Goal: Task Accomplishment & Management: Use online tool/utility

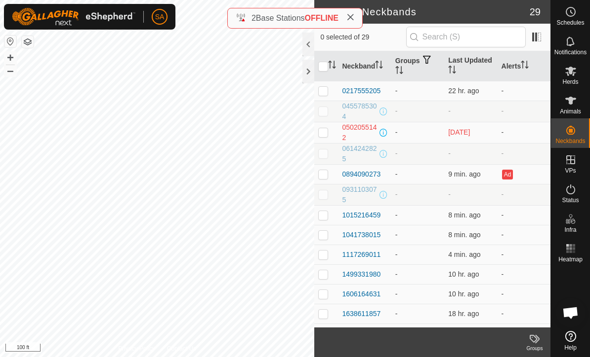
click at [369, 170] on div "0894090273" at bounding box center [361, 174] width 39 height 10
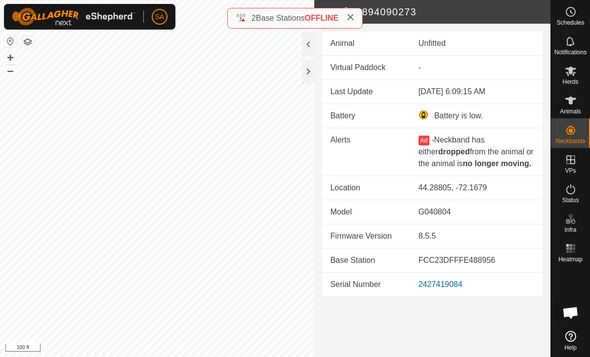
click at [314, 73] on div at bounding box center [308, 72] width 12 height 24
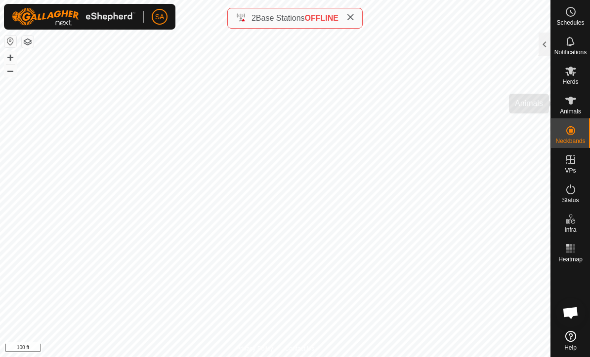
click at [574, 101] on icon at bounding box center [570, 101] width 12 height 12
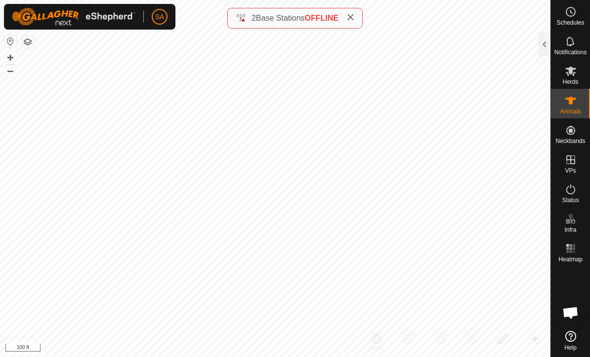
click at [549, 46] on div at bounding box center [544, 45] width 12 height 24
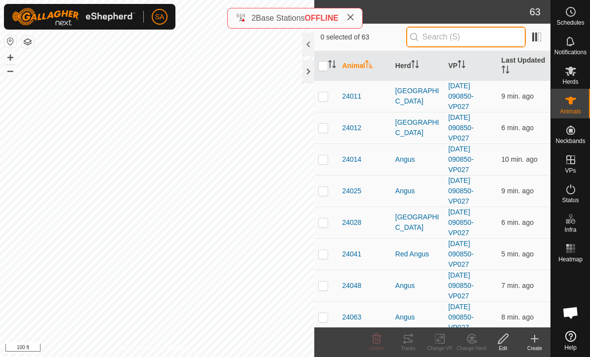
click at [465, 32] on input "text" at bounding box center [465, 37] width 119 height 21
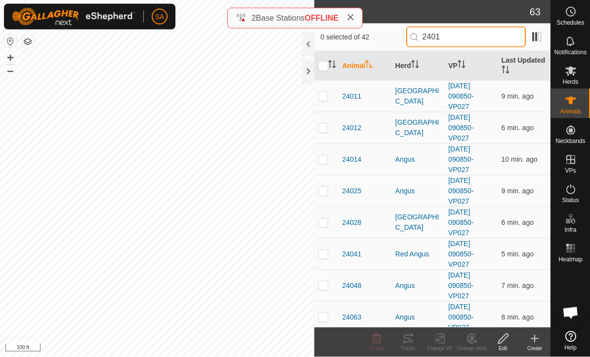
type input "24012"
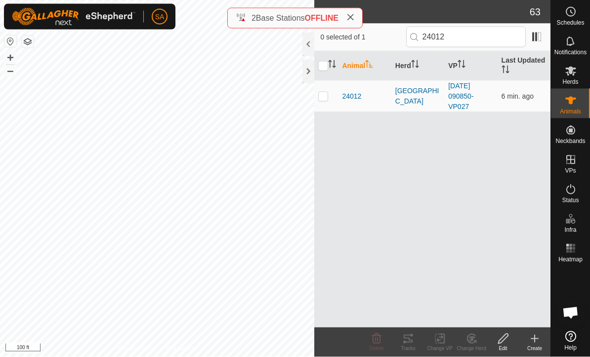
click at [346, 92] on span "24012" at bounding box center [351, 96] width 19 height 10
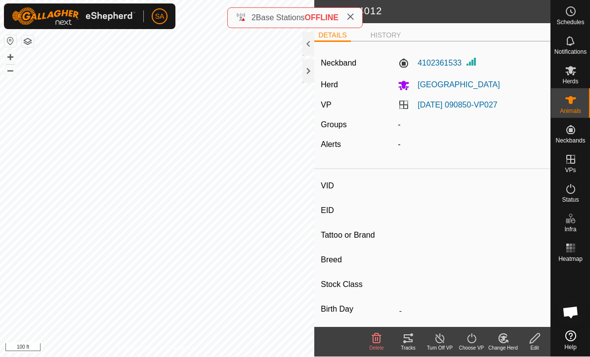
type input "24012"
type input "840003288551232"
type input "24121"
type input "[PERSON_NAME]"
type input "2720"
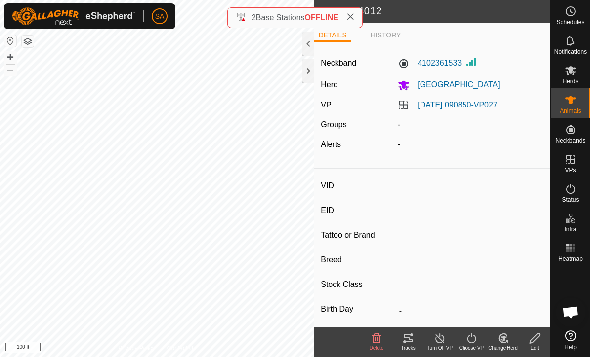
type input "06/2020"
type input "5 years 4 months"
type input "Empty"
type input "0 kg"
type input "-"
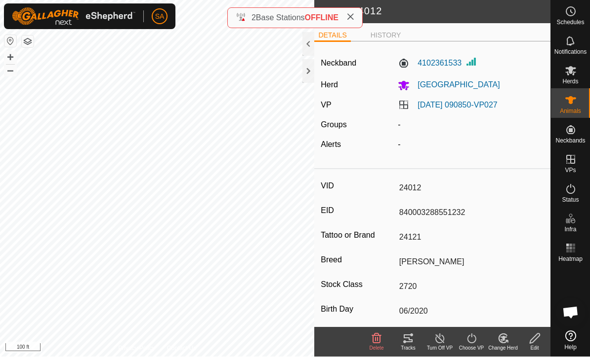
click at [506, 349] on div "Change Herd" at bounding box center [503, 348] width 32 height 7
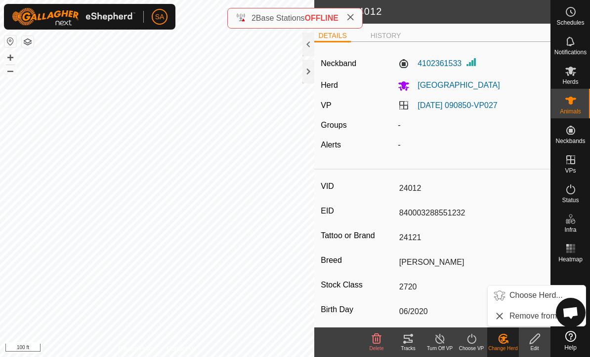
click at [521, 298] on span "Choose Herd..." at bounding box center [535, 296] width 53 height 12
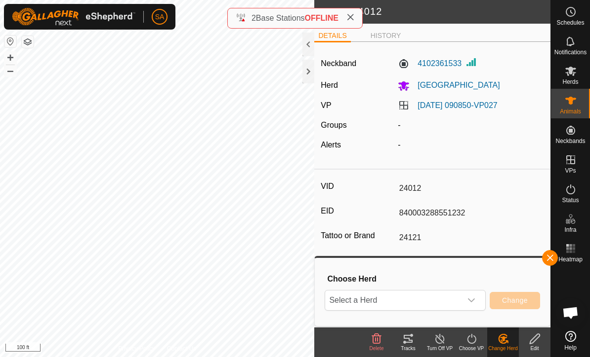
click at [476, 306] on div "dropdown trigger" at bounding box center [471, 301] width 20 height 20
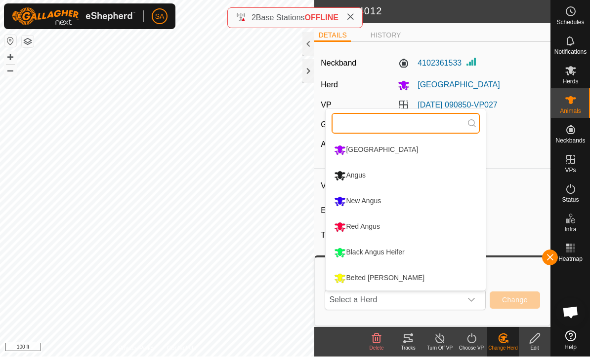
click at [348, 129] on input "text" at bounding box center [405, 124] width 148 height 21
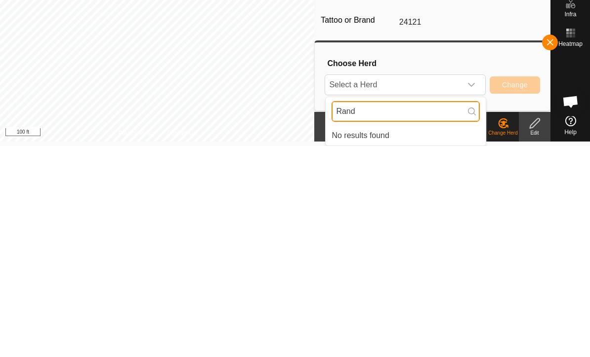
scroll to position [4, 0]
type input "[PERSON_NAME]"
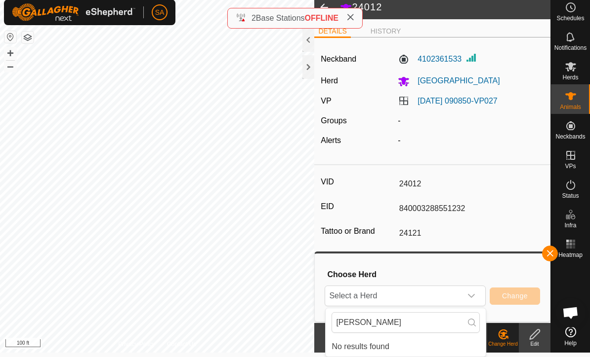
click at [576, 66] on es-mob-svg-icon at bounding box center [570, 67] width 18 height 16
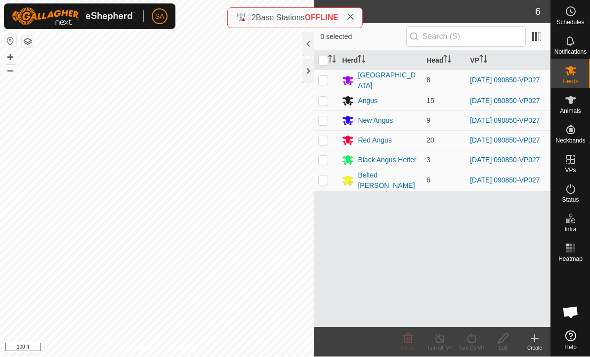
click at [539, 349] on div "Create" at bounding box center [534, 348] width 32 height 7
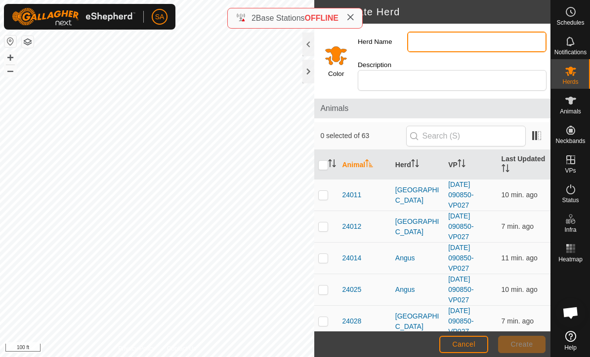
click at [424, 41] on input "Herd Name" at bounding box center [476, 42] width 139 height 21
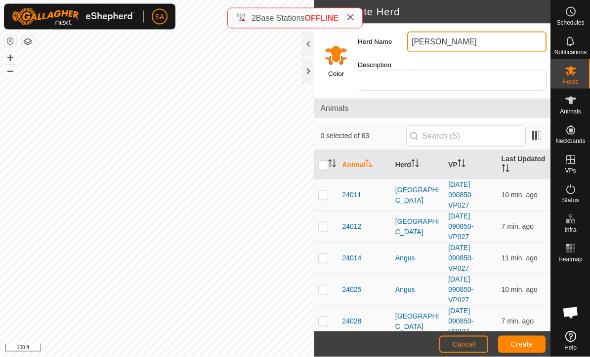
type input "[PERSON_NAME]"
click at [336, 57] on input "Select a color" at bounding box center [336, 55] width 24 height 24
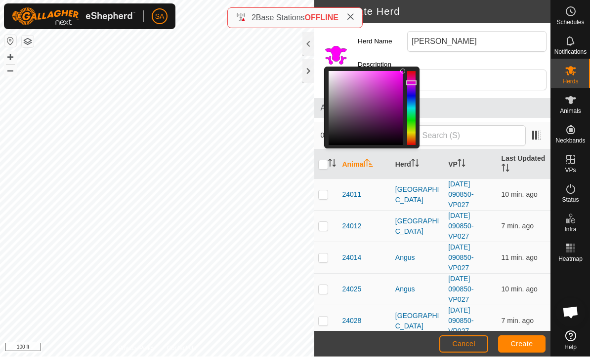
click at [525, 343] on span "Create" at bounding box center [522, 345] width 22 height 8
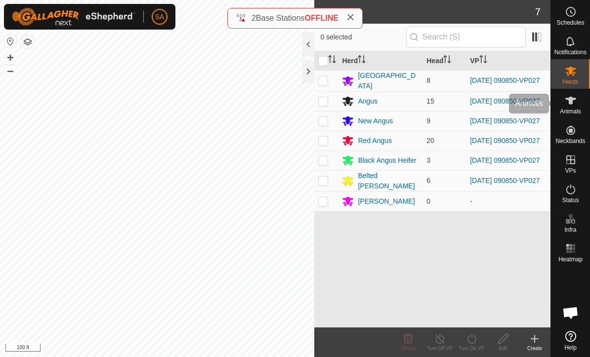
click at [578, 105] on es-animals-svg-icon at bounding box center [570, 101] width 18 height 16
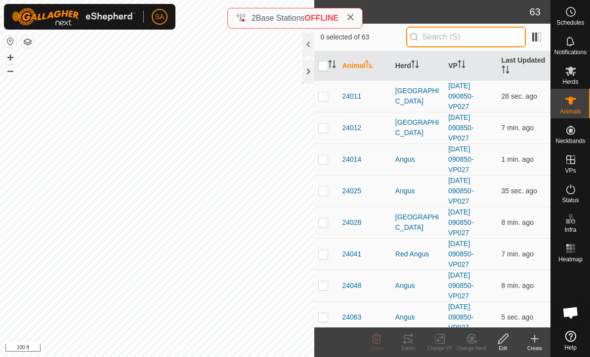
click at [477, 35] on input "text" at bounding box center [465, 37] width 119 height 21
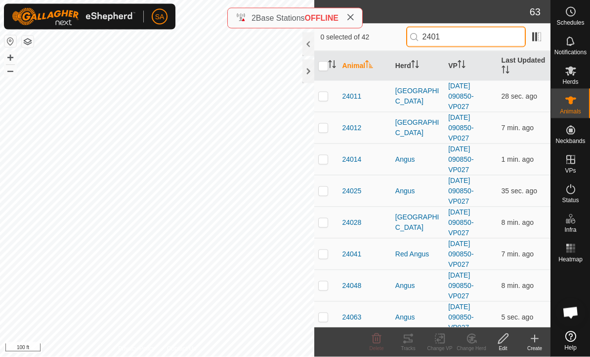
type input "24012"
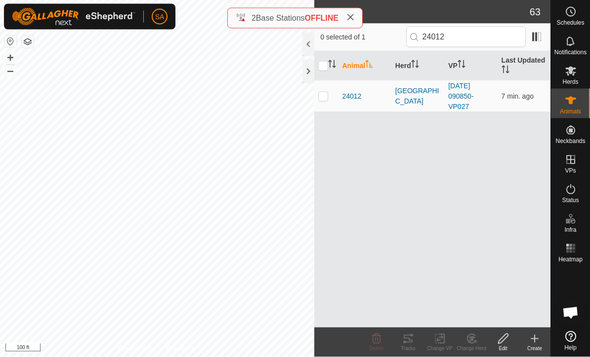
click at [353, 93] on span "24012" at bounding box center [351, 96] width 19 height 10
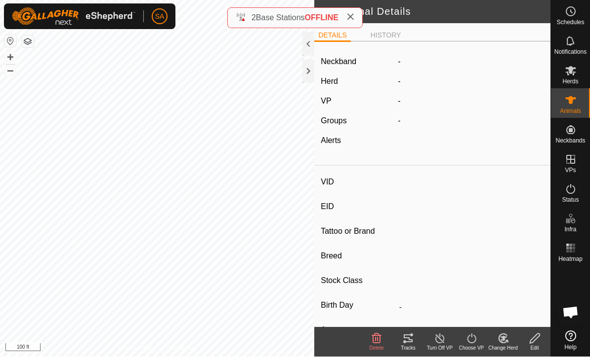
type input "24012"
type input "840003288551232"
type input "24121"
type input "[PERSON_NAME]"
type input "2720"
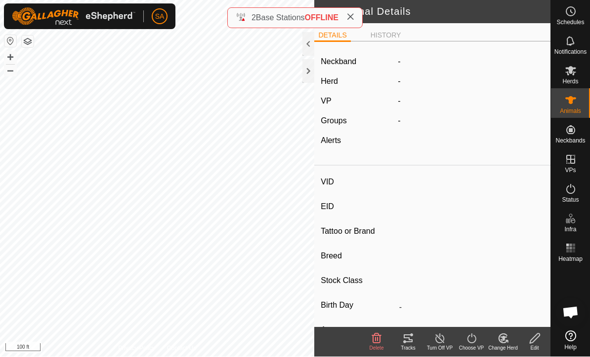
type input "06/2020"
type input "5 years 4 months"
type input "Empty"
type input "0 kg"
type input "-"
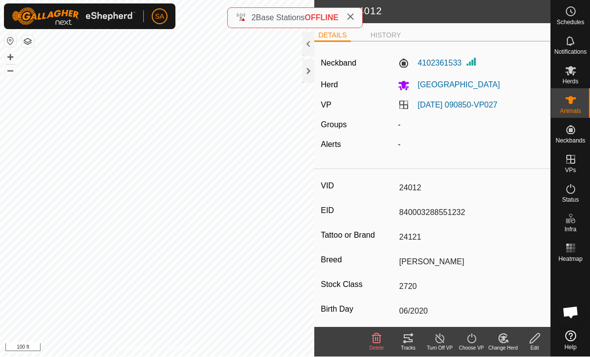
click at [305, 67] on div at bounding box center [308, 72] width 12 height 24
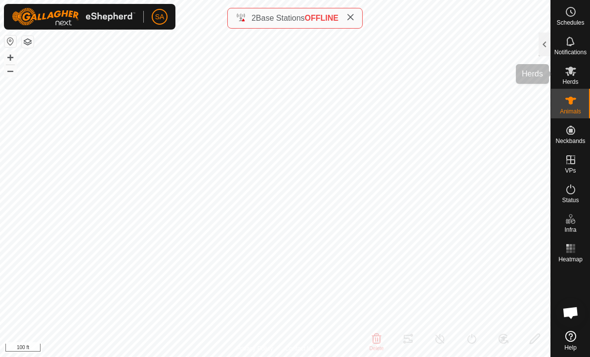
click at [574, 73] on icon at bounding box center [570, 71] width 11 height 9
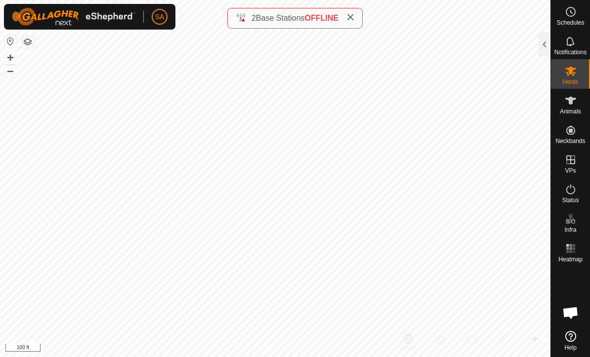
click at [539, 43] on div at bounding box center [544, 45] width 12 height 24
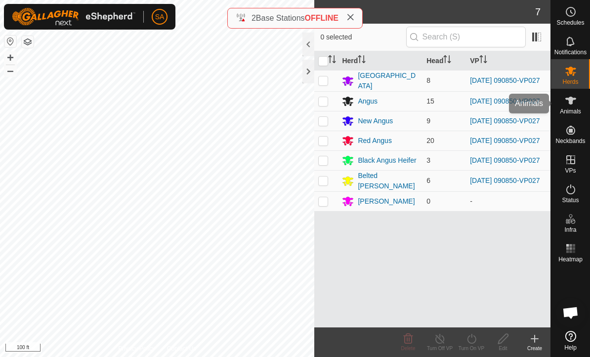
click at [574, 109] on span "Animals" at bounding box center [569, 112] width 21 height 6
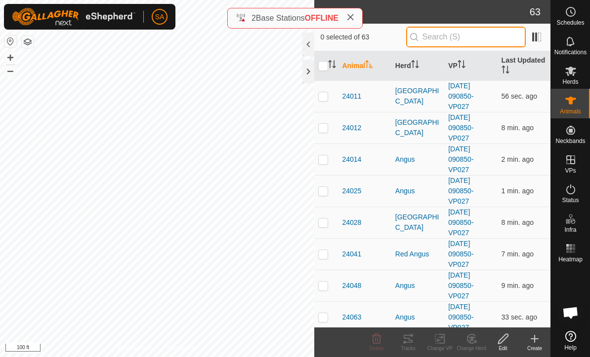
click at [478, 39] on input "text" at bounding box center [465, 37] width 119 height 21
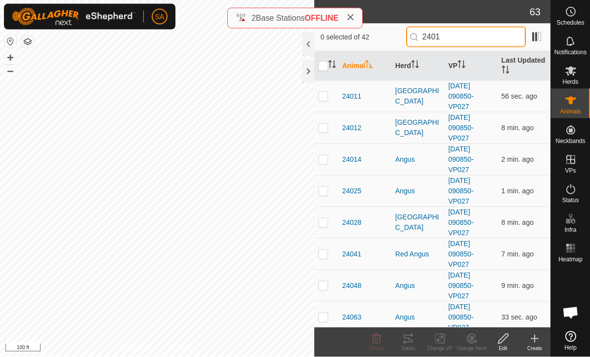
type input "24012"
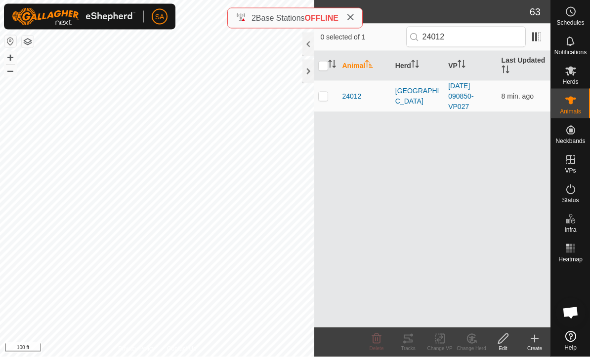
click at [352, 92] on span "24012" at bounding box center [351, 96] width 19 height 10
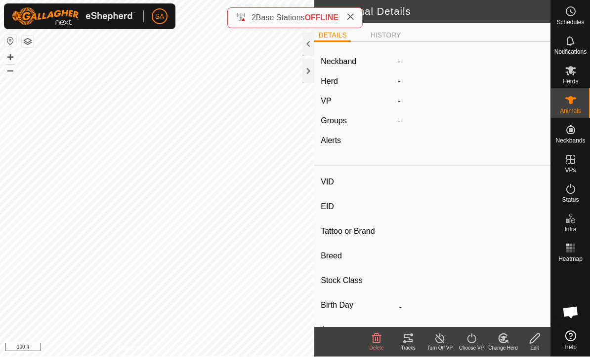
type input "24012"
type input "840003288551232"
type input "24121"
type input "[PERSON_NAME]"
type input "2720"
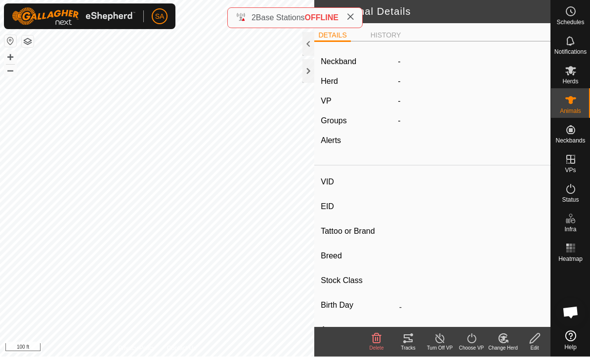
type input "06/2020"
type input "5 years 4 months"
type input "Empty"
type input "0 kg"
type input "-"
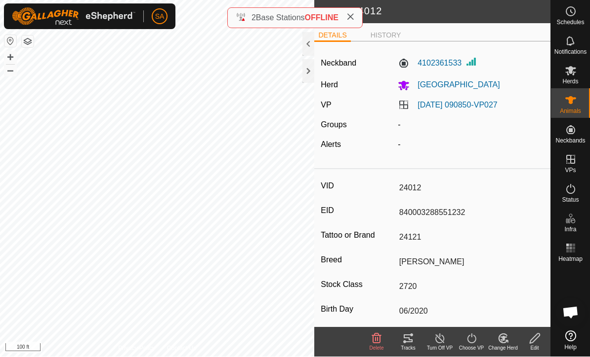
click at [507, 350] on div "Change Herd" at bounding box center [503, 348] width 32 height 7
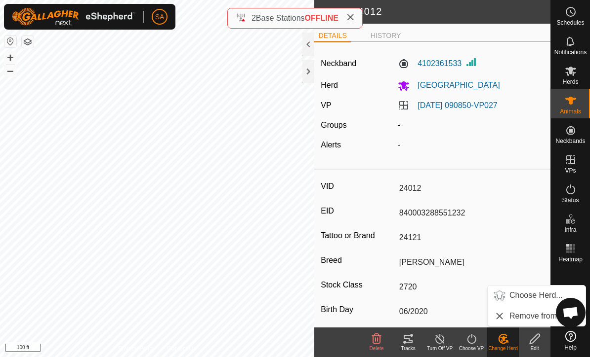
click at [526, 300] on span "Choose Herd..." at bounding box center [535, 296] width 53 height 12
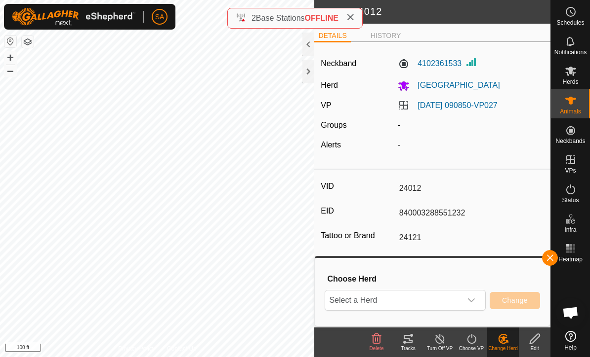
click at [461, 302] on span "Select a Herd" at bounding box center [393, 301] width 136 height 20
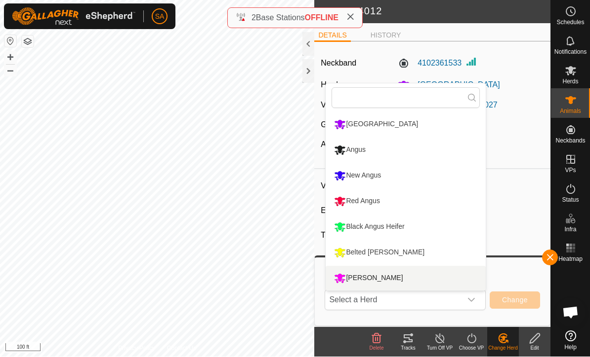
click at [361, 281] on div "[PERSON_NAME]" at bounding box center [368, 279] width 74 height 17
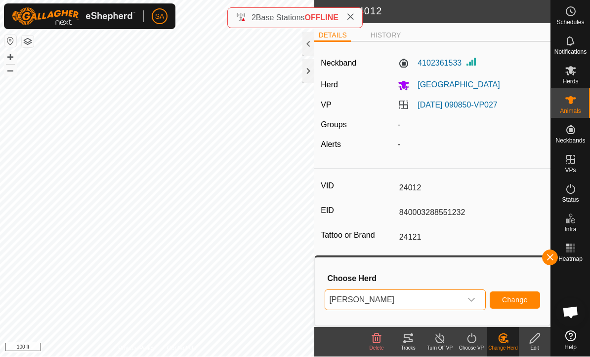
click at [512, 304] on span "Change" at bounding box center [515, 301] width 26 height 8
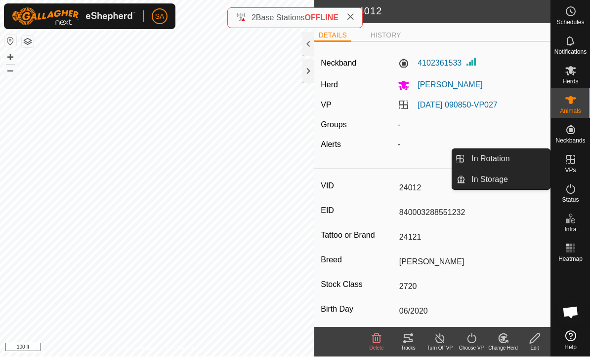
click at [474, 152] on link "In Rotation" at bounding box center [507, 160] width 84 height 20
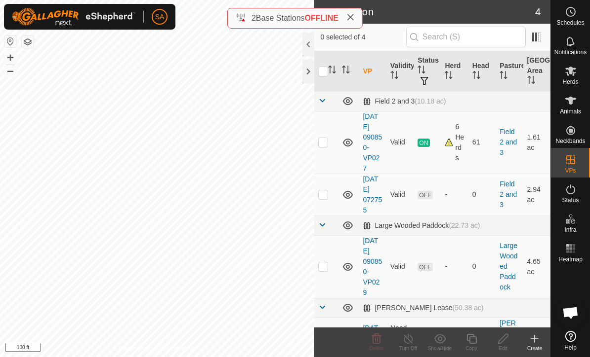
click at [305, 68] on div at bounding box center [308, 72] width 12 height 24
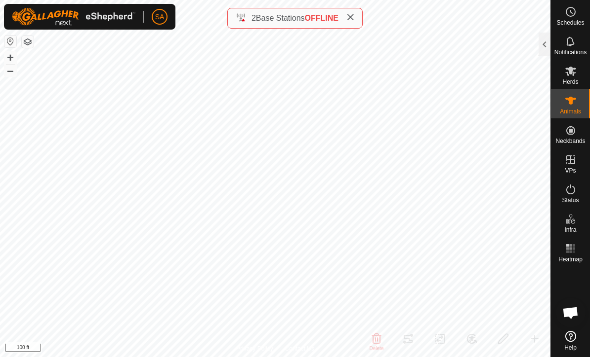
click at [544, 49] on div at bounding box center [544, 45] width 12 height 24
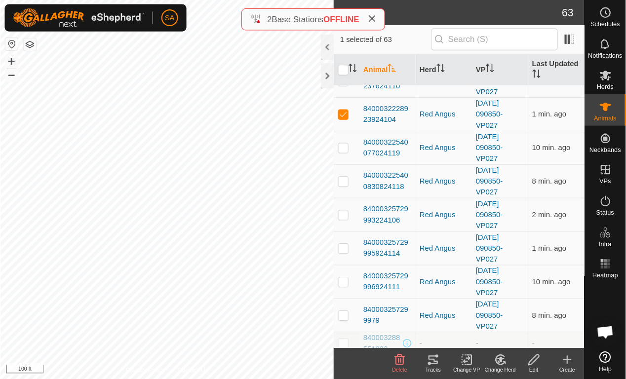
scroll to position [1714, 0]
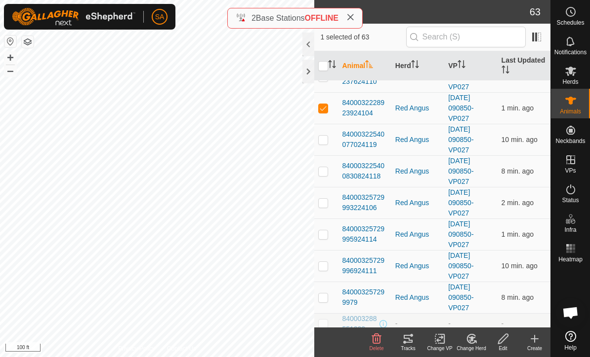
click at [308, 78] on div at bounding box center [308, 72] width 12 height 24
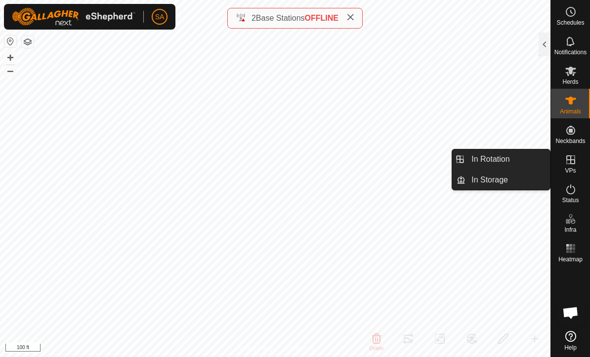
click at [474, 151] on link "In Rotation" at bounding box center [507, 160] width 84 height 20
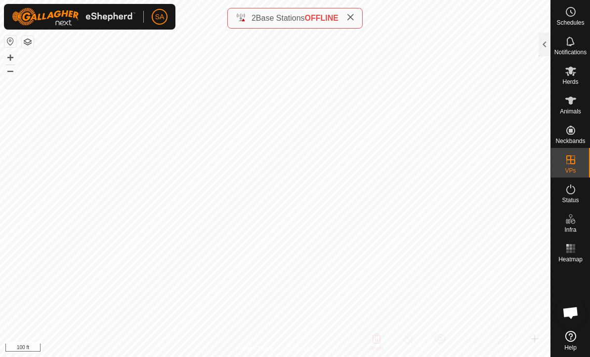
click at [547, 40] on div at bounding box center [544, 45] width 12 height 24
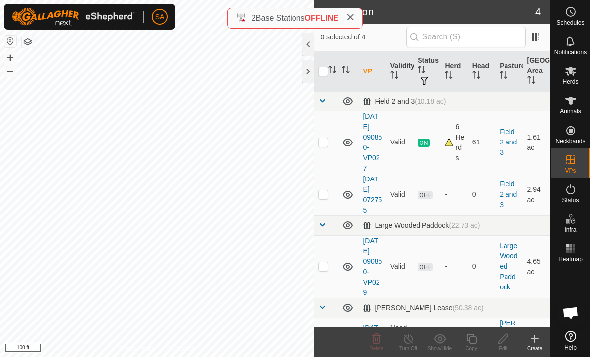
click at [535, 349] on div "Create" at bounding box center [534, 348] width 32 height 7
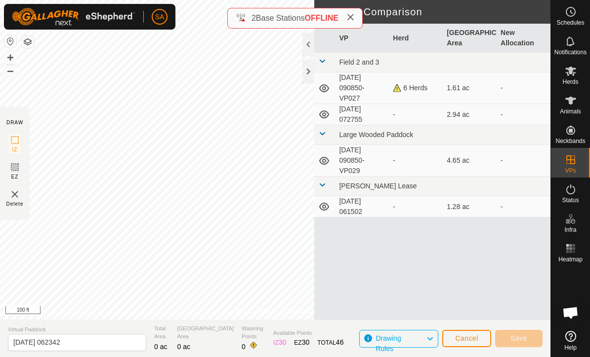
click at [312, 66] on div at bounding box center [308, 72] width 12 height 24
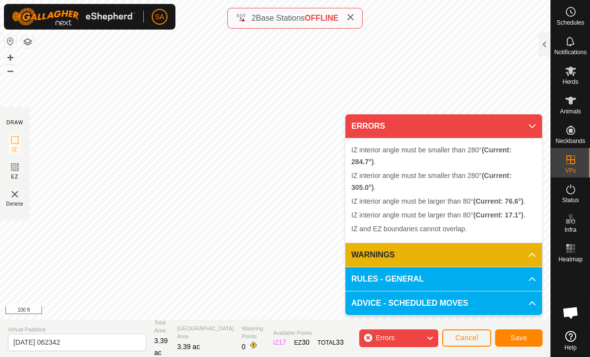
click at [541, 124] on p-accordion-header "ERRORS" at bounding box center [443, 127] width 197 height 24
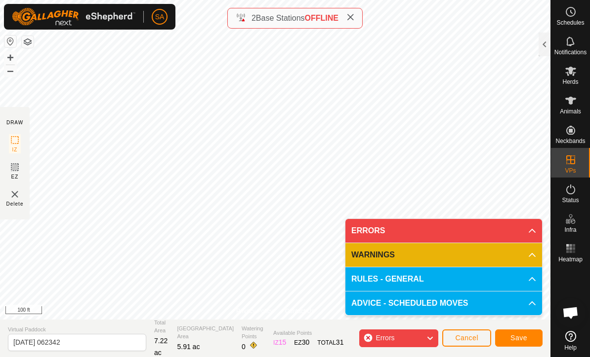
click at [354, 17] on icon at bounding box center [350, 17] width 8 height 8
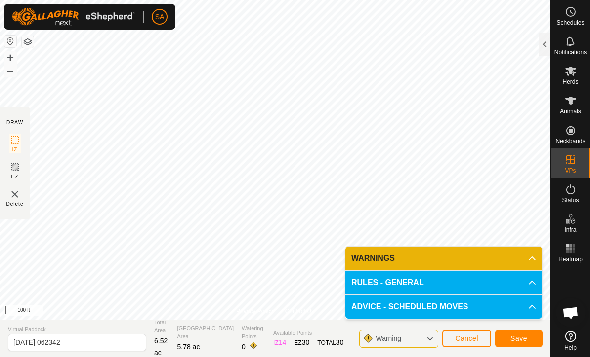
click at [516, 339] on span "Save" at bounding box center [518, 339] width 17 height 8
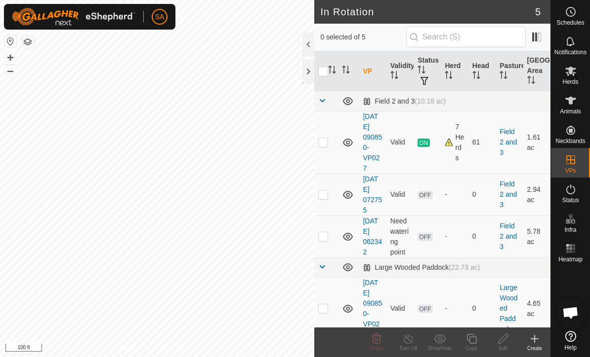
click at [328, 195] on p-checkbox at bounding box center [323, 195] width 10 height 8
click at [324, 196] on p-checkbox at bounding box center [323, 195] width 10 height 8
checkbox input "false"
click at [330, 239] on td at bounding box center [326, 237] width 24 height 42
checkbox input "true"
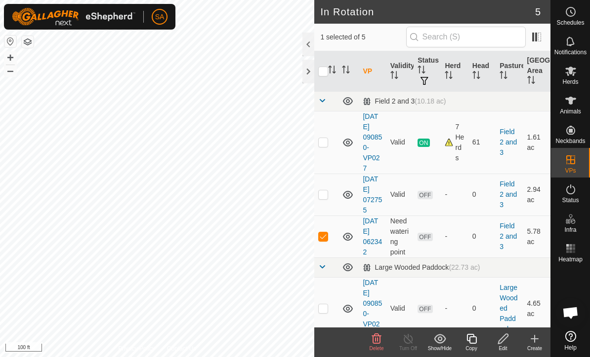
click at [329, 237] on td at bounding box center [326, 237] width 24 height 42
checkbox input "false"
click at [576, 111] on span "Animals" at bounding box center [569, 112] width 21 height 6
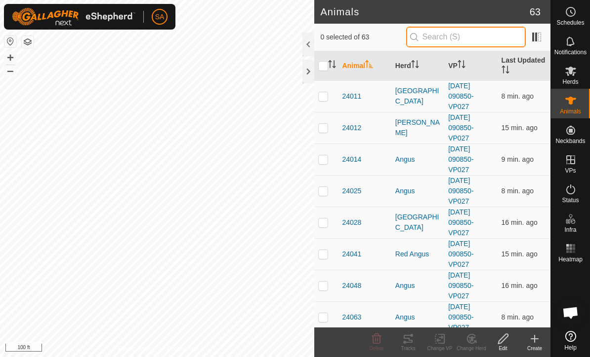
click at [460, 41] on input "text" at bounding box center [465, 37] width 119 height 21
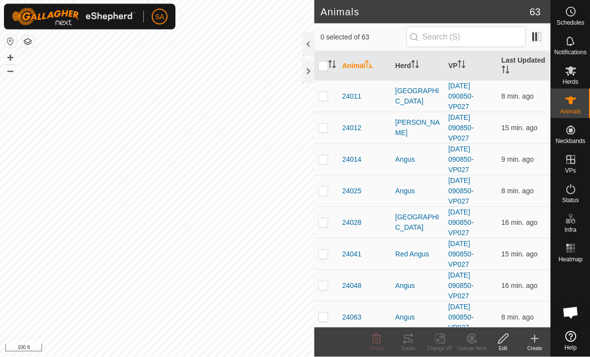
click at [306, 72] on div at bounding box center [308, 72] width 12 height 24
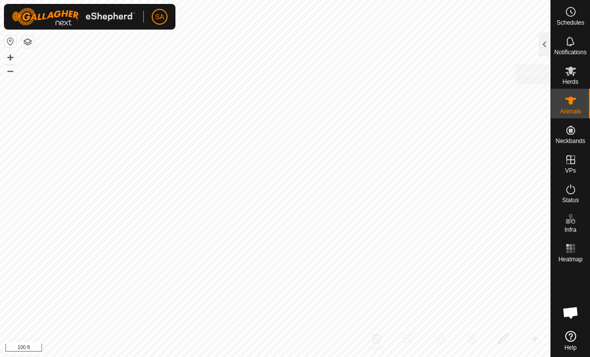
click at [577, 73] on es-mob-svg-icon at bounding box center [570, 71] width 18 height 16
click at [544, 42] on div at bounding box center [544, 45] width 12 height 24
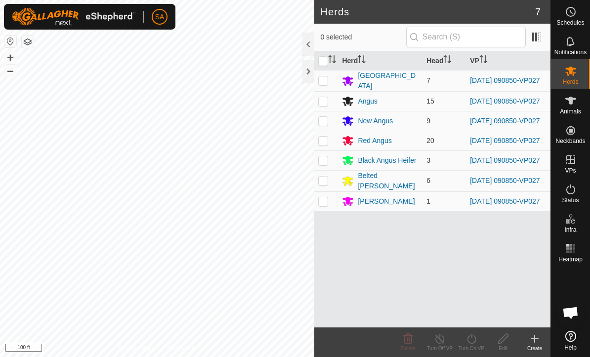
click at [324, 211] on td at bounding box center [326, 202] width 24 height 20
checkbox input "true"
click at [475, 339] on icon at bounding box center [471, 339] width 9 height 10
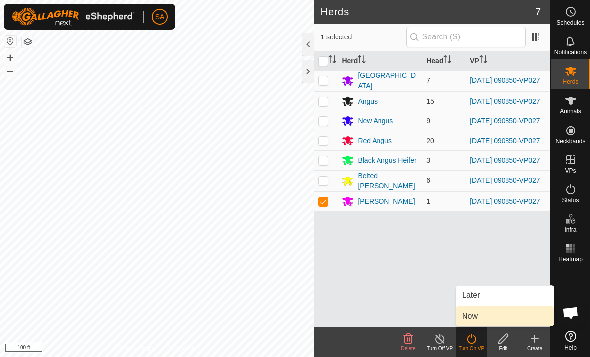
click at [493, 317] on link "Now" at bounding box center [505, 317] width 98 height 20
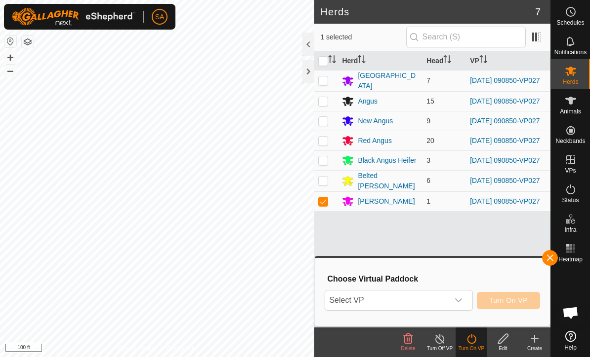
click at [464, 296] on div "dropdown trigger" at bounding box center [458, 301] width 20 height 20
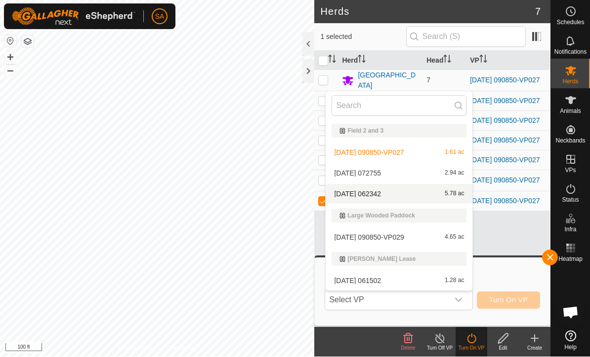
click at [398, 193] on div "[DATE] 062342 5.78 ac" at bounding box center [398, 195] width 135 height 12
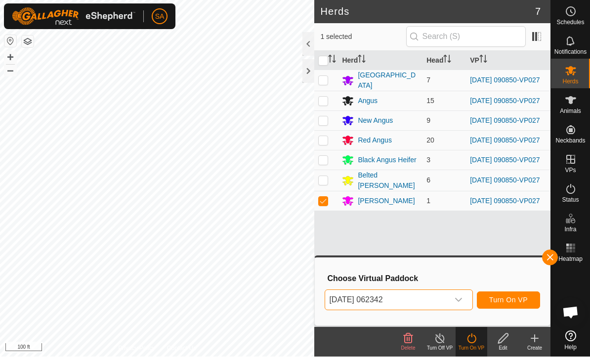
click at [497, 301] on span "Turn On VP" at bounding box center [508, 301] width 39 height 8
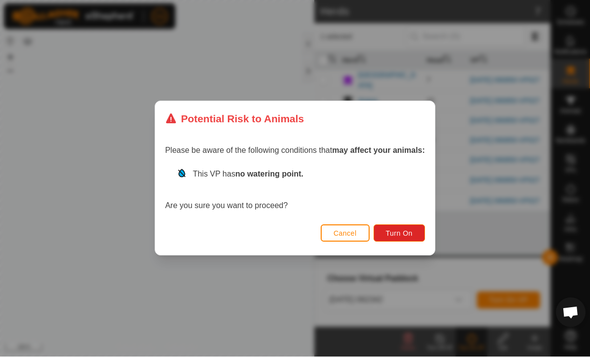
click at [406, 235] on span "Turn On" at bounding box center [399, 234] width 27 height 8
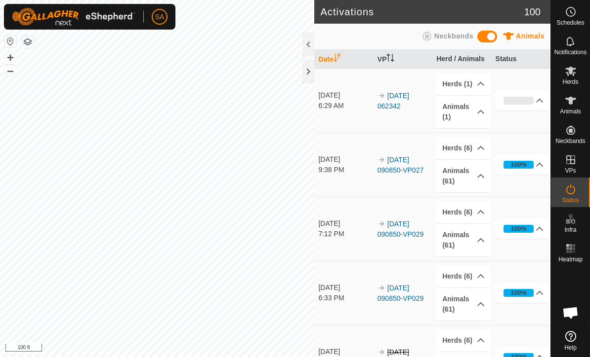
click at [313, 70] on div at bounding box center [308, 72] width 12 height 24
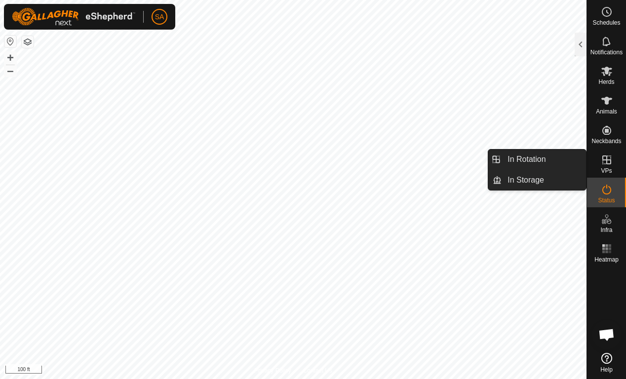
click at [552, 158] on link "In Rotation" at bounding box center [544, 160] width 84 height 20
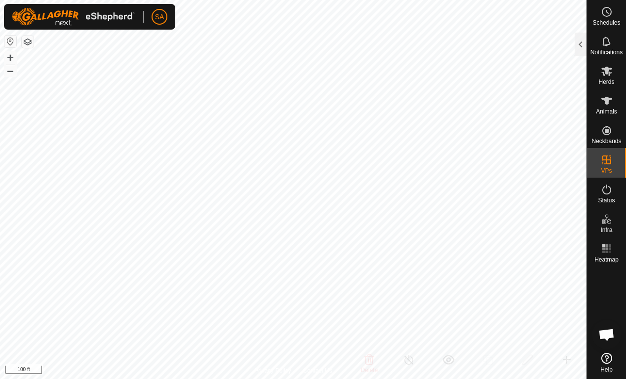
click at [586, 40] on div at bounding box center [581, 45] width 12 height 24
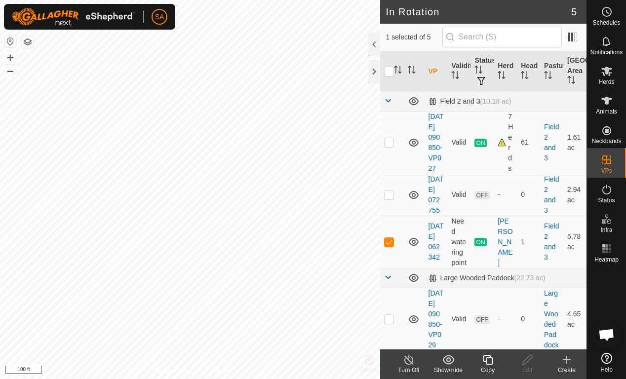
click at [489, 357] on icon at bounding box center [488, 360] width 10 height 10
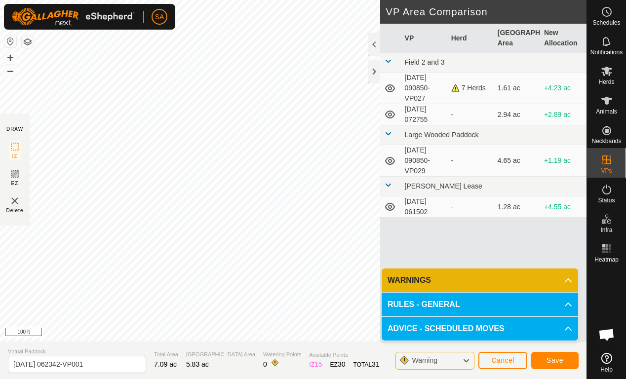
click at [562, 357] on span "Save" at bounding box center [555, 360] width 17 height 8
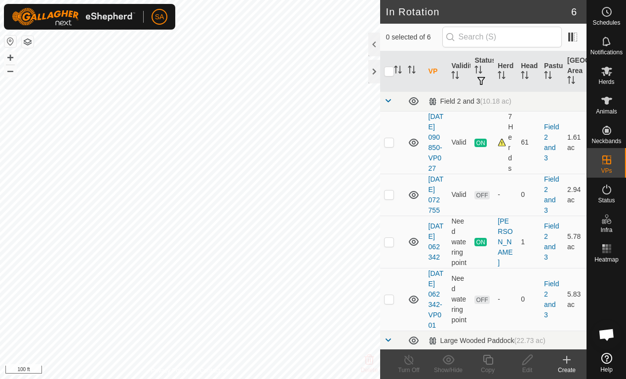
click at [395, 268] on td at bounding box center [392, 242] width 24 height 52
checkbox input "true"
click at [393, 268] on td at bounding box center [392, 242] width 24 height 52
checkbox input "false"
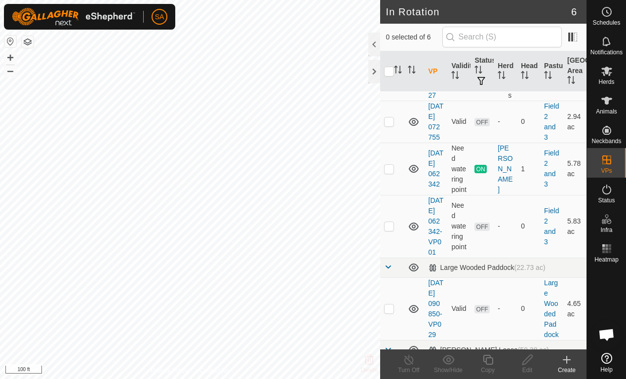
scroll to position [78, 0]
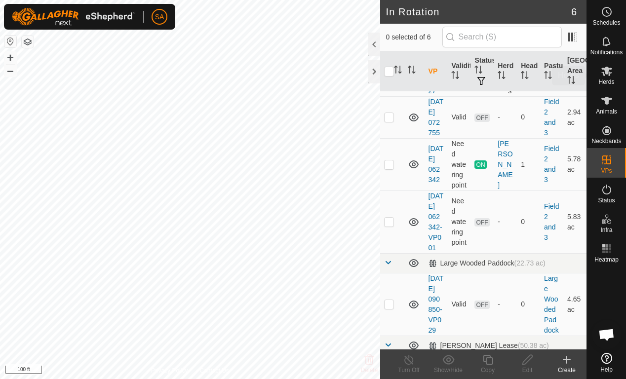
click at [589, 82] on span "Herds" at bounding box center [606, 82] width 16 height 6
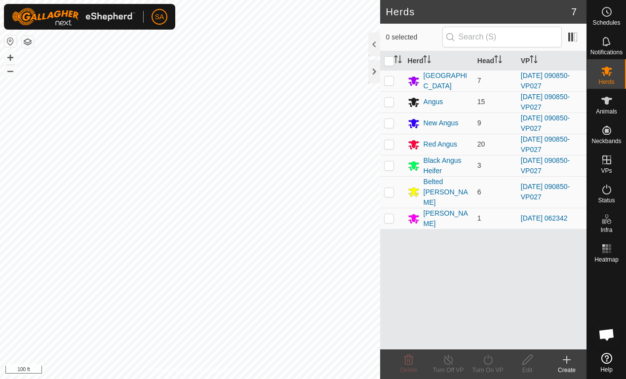
click at [397, 208] on td at bounding box center [392, 218] width 24 height 21
checkbox input "true"
click at [490, 357] on icon at bounding box center [488, 360] width 12 height 12
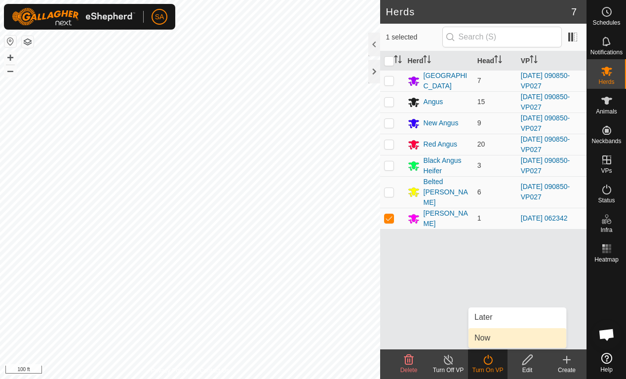
click at [498, 339] on link "Now" at bounding box center [518, 338] width 98 height 20
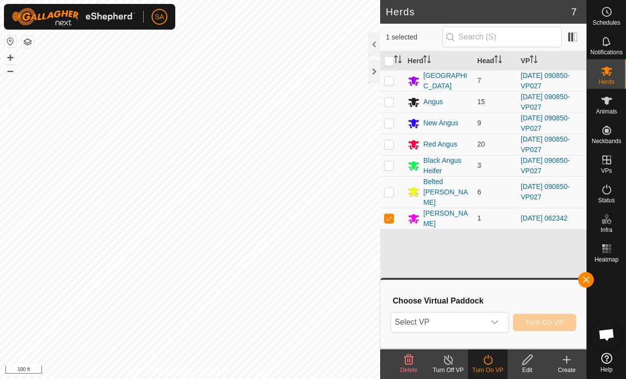
click at [500, 319] on div "dropdown trigger" at bounding box center [495, 323] width 20 height 20
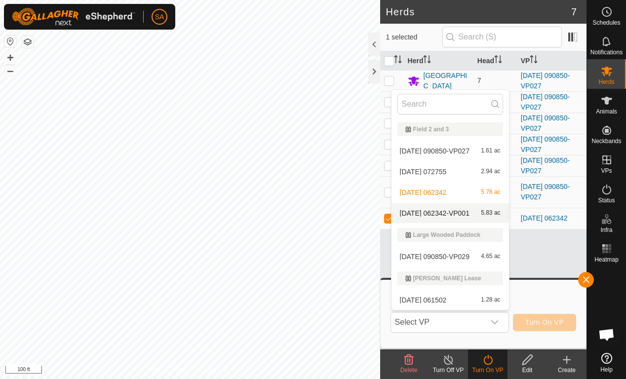
click at [493, 216] on span "5.83 ac" at bounding box center [490, 213] width 19 height 7
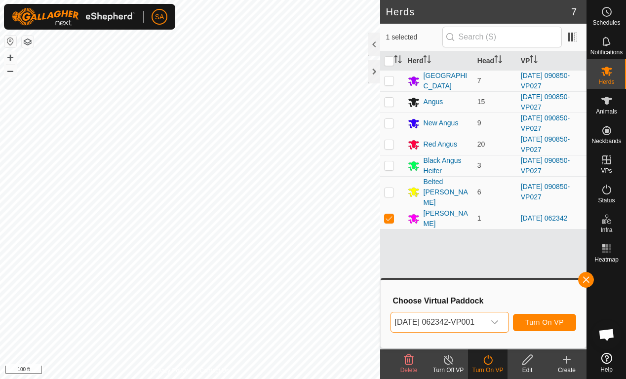
click at [557, 323] on span "Turn On VP" at bounding box center [544, 322] width 39 height 8
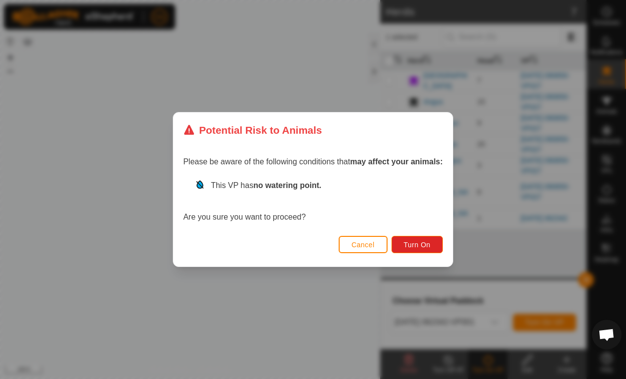
click at [420, 241] on span "Turn On" at bounding box center [417, 245] width 27 height 8
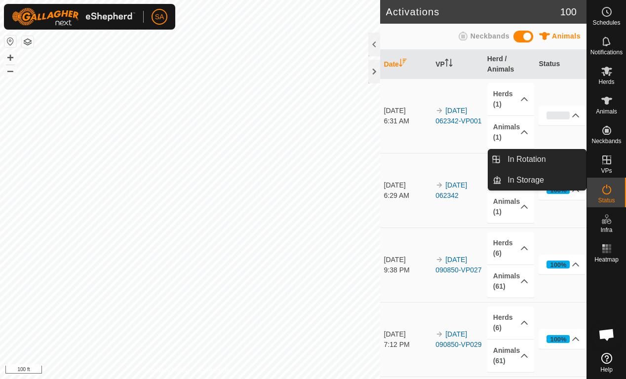
click at [556, 154] on link "In Rotation" at bounding box center [544, 160] width 84 height 20
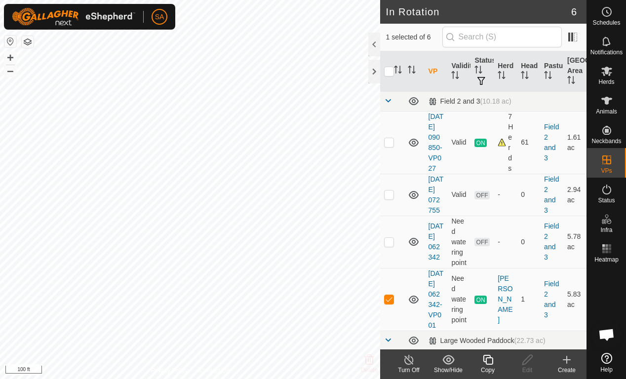
click at [395, 268] on td at bounding box center [392, 242] width 24 height 52
click at [393, 246] on p-checkbox at bounding box center [389, 242] width 10 height 8
click at [395, 268] on td at bounding box center [392, 242] width 24 height 52
checkbox input "true"
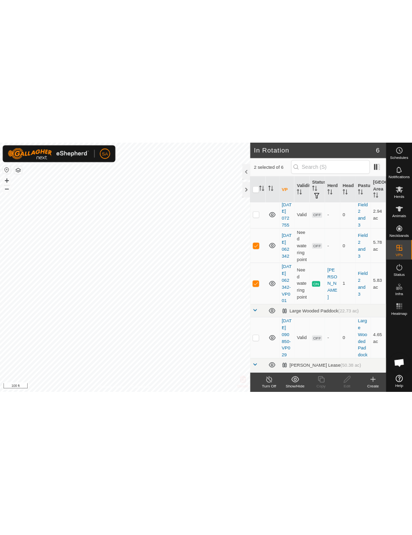
scroll to position [86, 0]
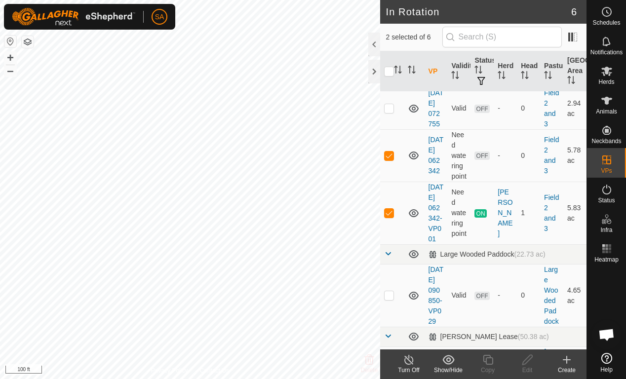
click at [393, 217] on p-checkbox at bounding box center [389, 213] width 10 height 8
checkbox input "false"
click at [390, 159] on p-checkbox at bounding box center [389, 156] width 10 height 8
click at [389, 182] on td at bounding box center [392, 155] width 24 height 52
click at [393, 159] on p-checkbox at bounding box center [389, 156] width 10 height 8
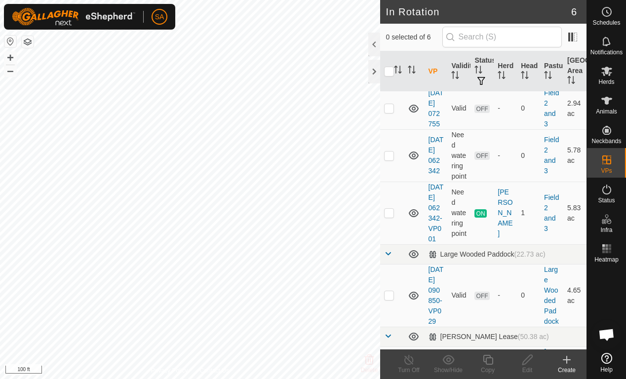
click at [392, 159] on p-checkbox at bounding box center [389, 156] width 10 height 8
click at [390, 159] on p-checkbox at bounding box center [389, 156] width 10 height 8
checkbox input "false"
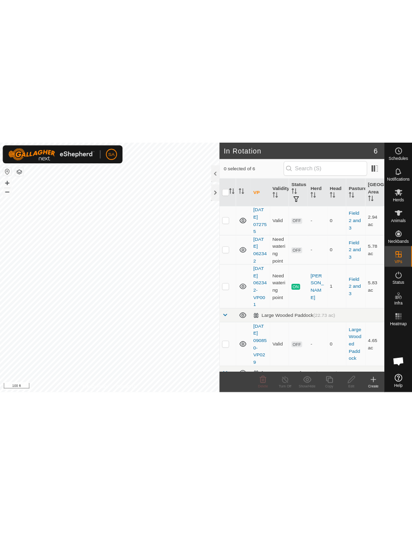
scroll to position [0, 0]
